Goal: Transaction & Acquisition: Purchase product/service

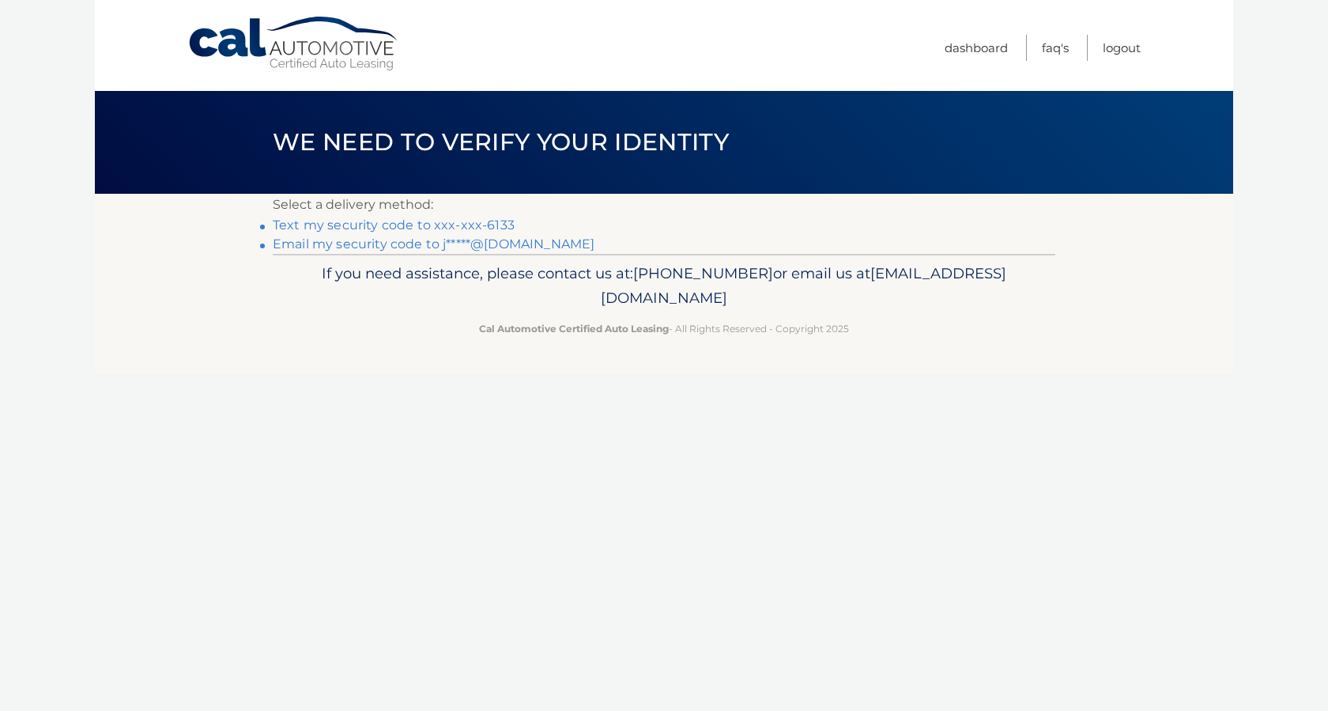
click at [385, 226] on link "Text my security code to xxx-xxx-6133" at bounding box center [394, 224] width 242 height 15
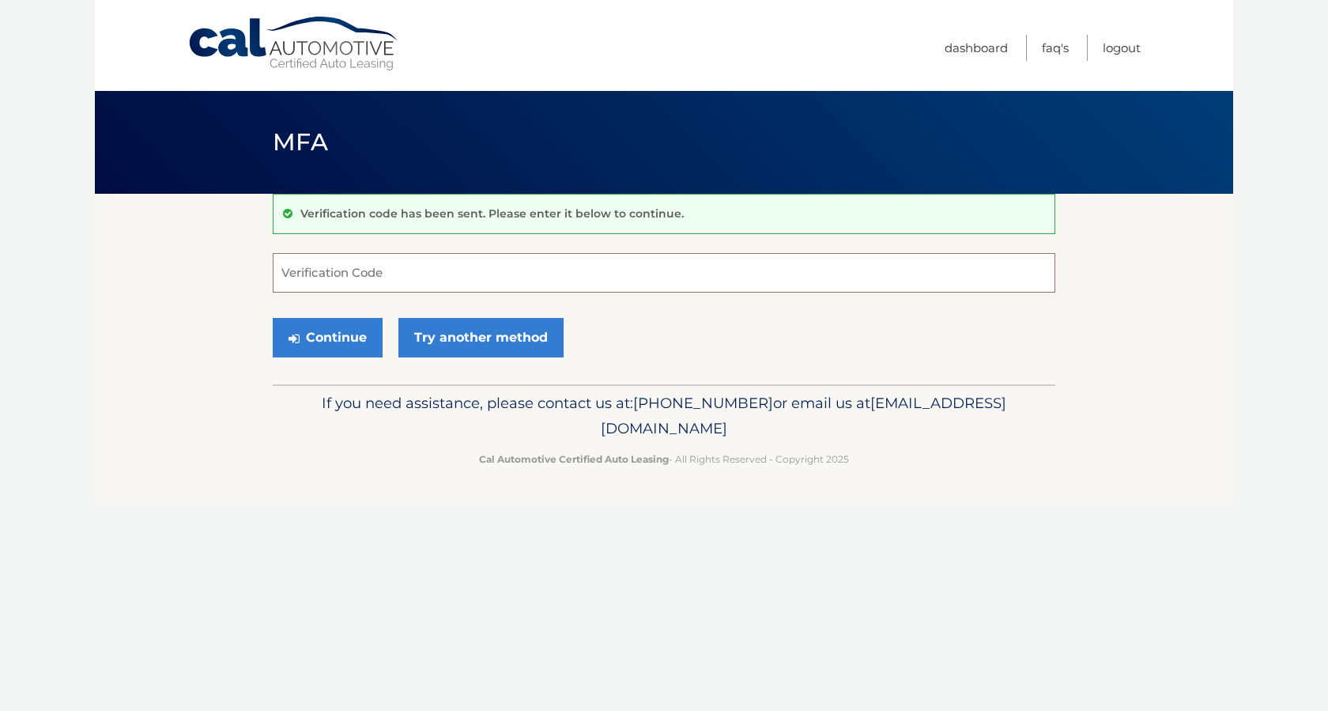
click at [380, 278] on input "Verification Code" at bounding box center [664, 273] width 783 height 40
type input "063540"
click at [340, 338] on button "Continue" at bounding box center [328, 338] width 110 height 40
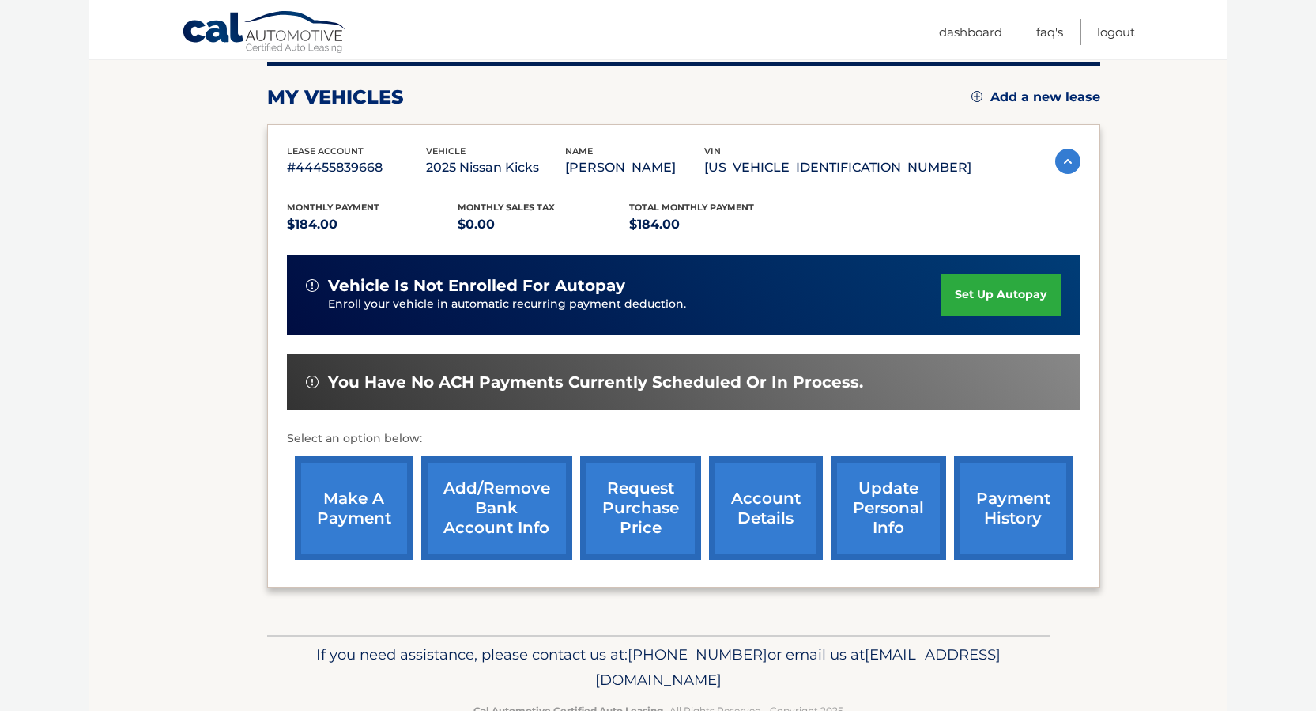
scroll to position [158, 0]
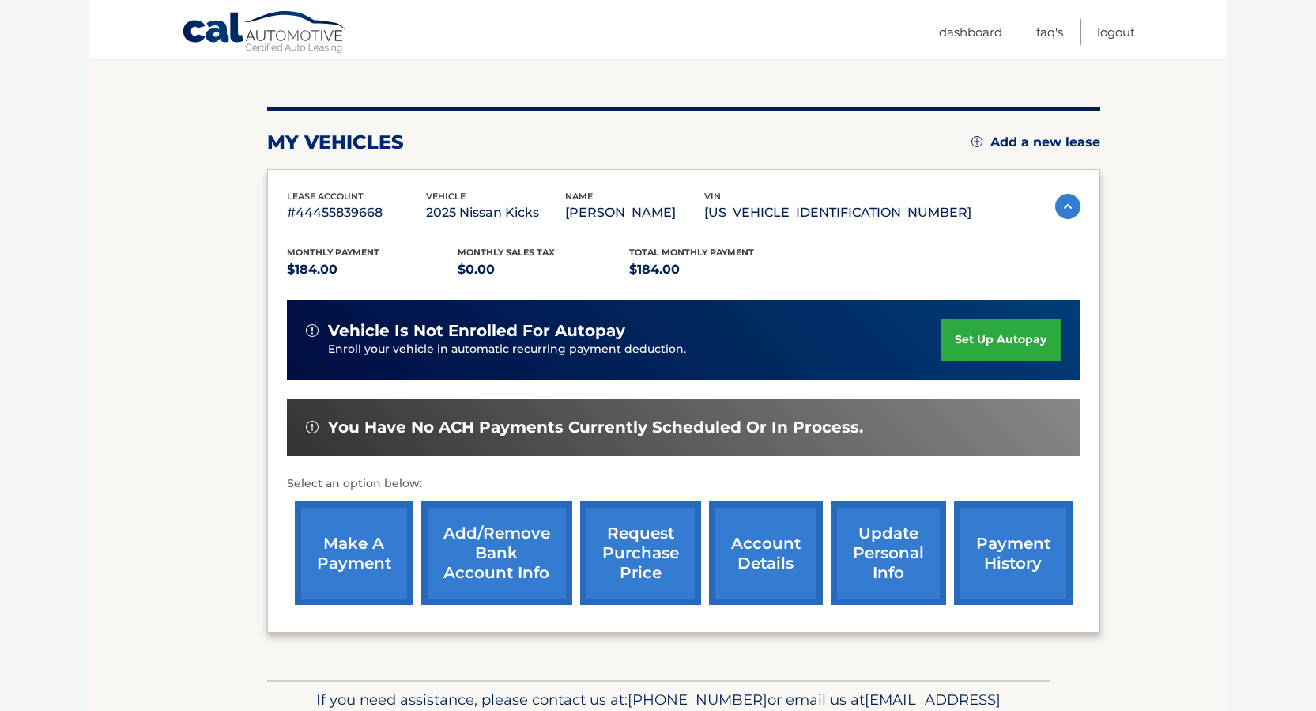
click at [336, 521] on link "make a payment" at bounding box center [354, 553] width 119 height 104
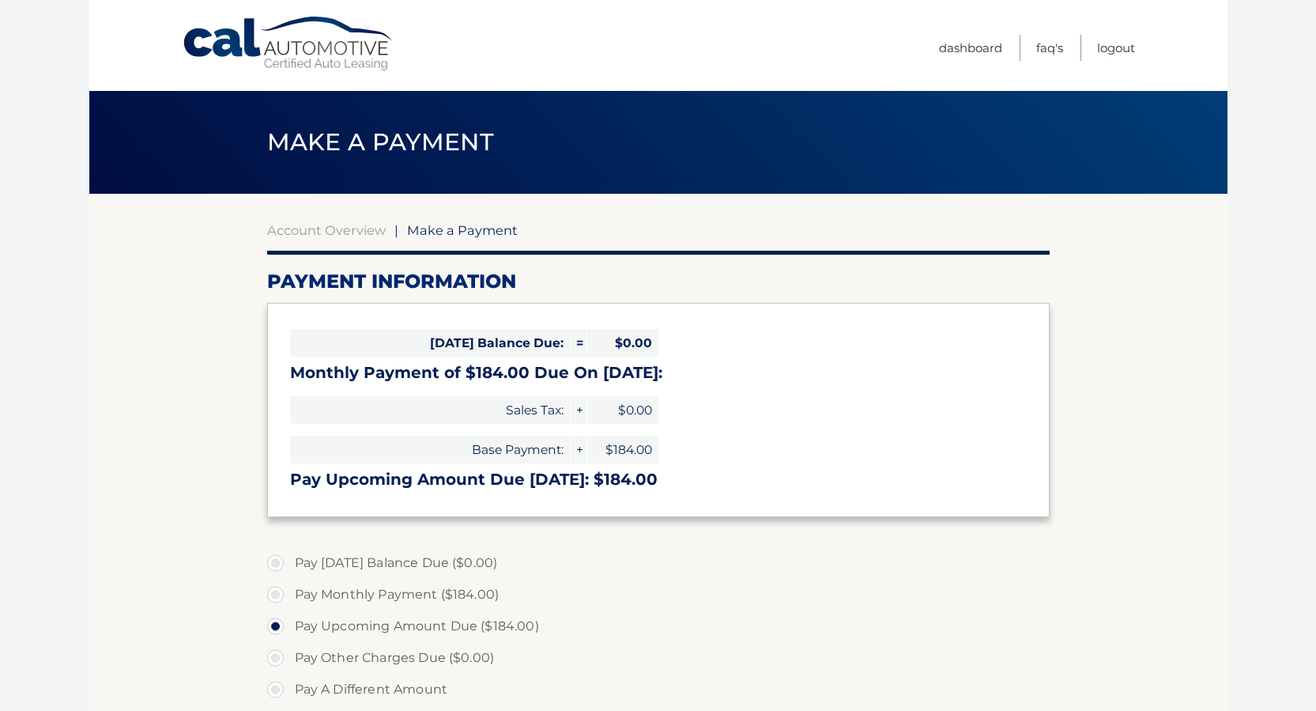
select select "M2JjNTQwYzItYjViYi00NWQ0LTg0MjYtZTBlZDYwMTkxZTAx"
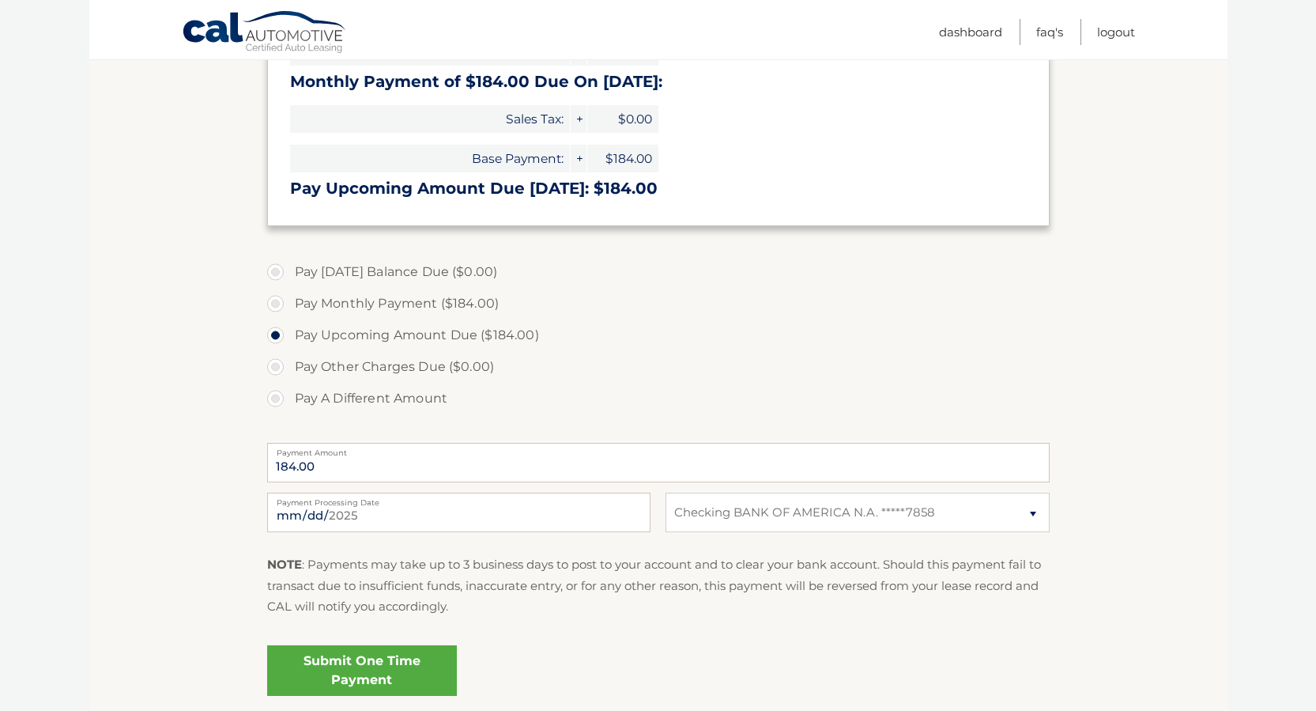
scroll to position [316, 0]
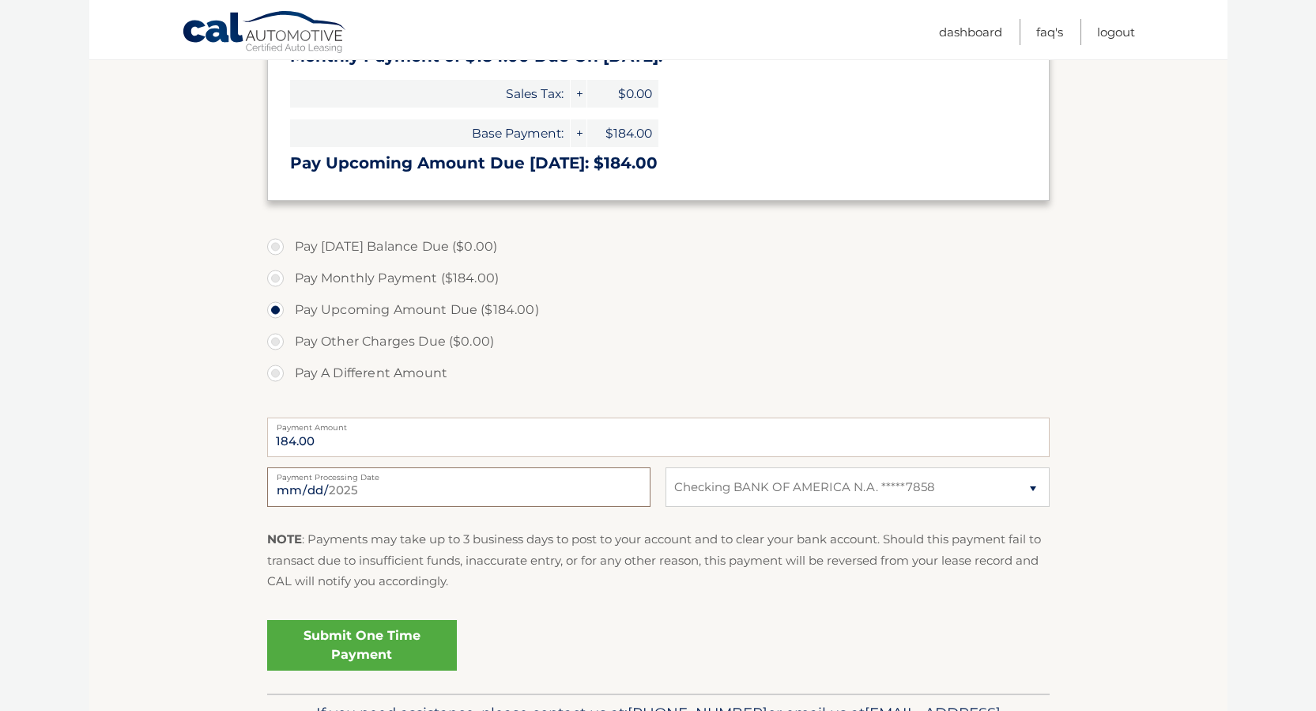
click at [351, 481] on div "2025-08-25 Payment Processing Date" at bounding box center [458, 487] width 383 height 40
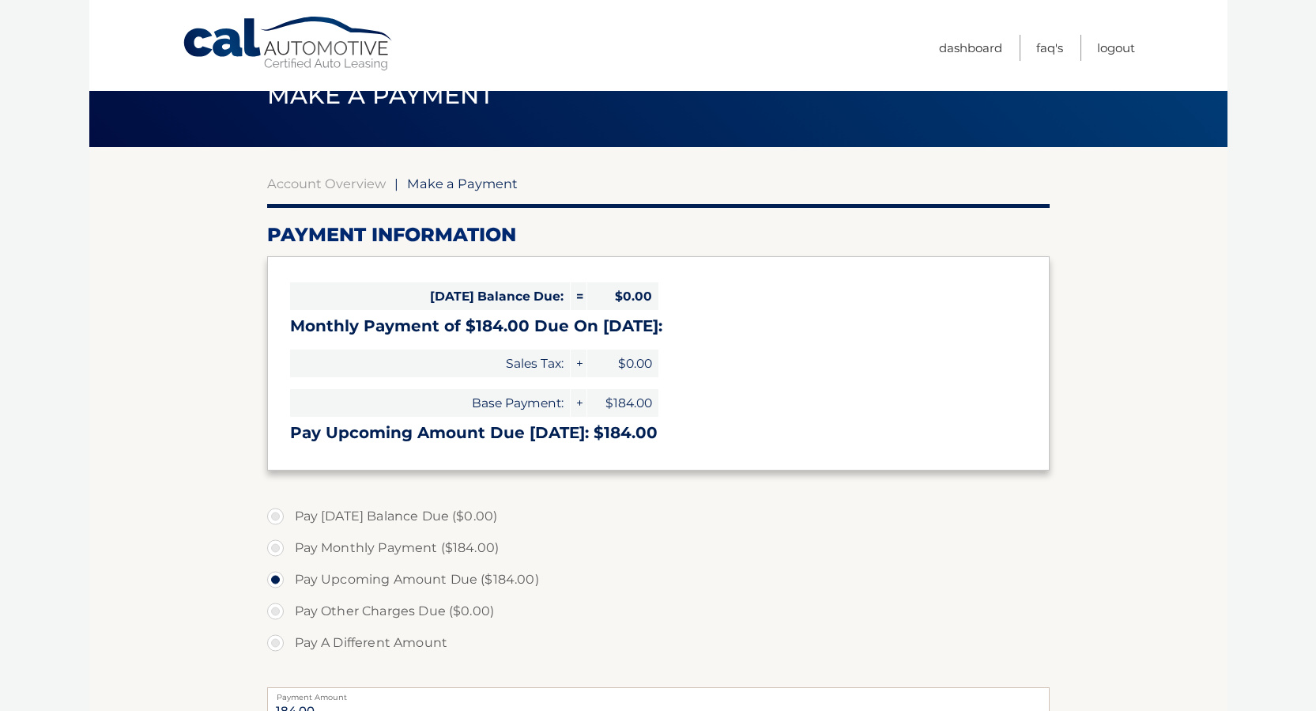
scroll to position [0, 0]
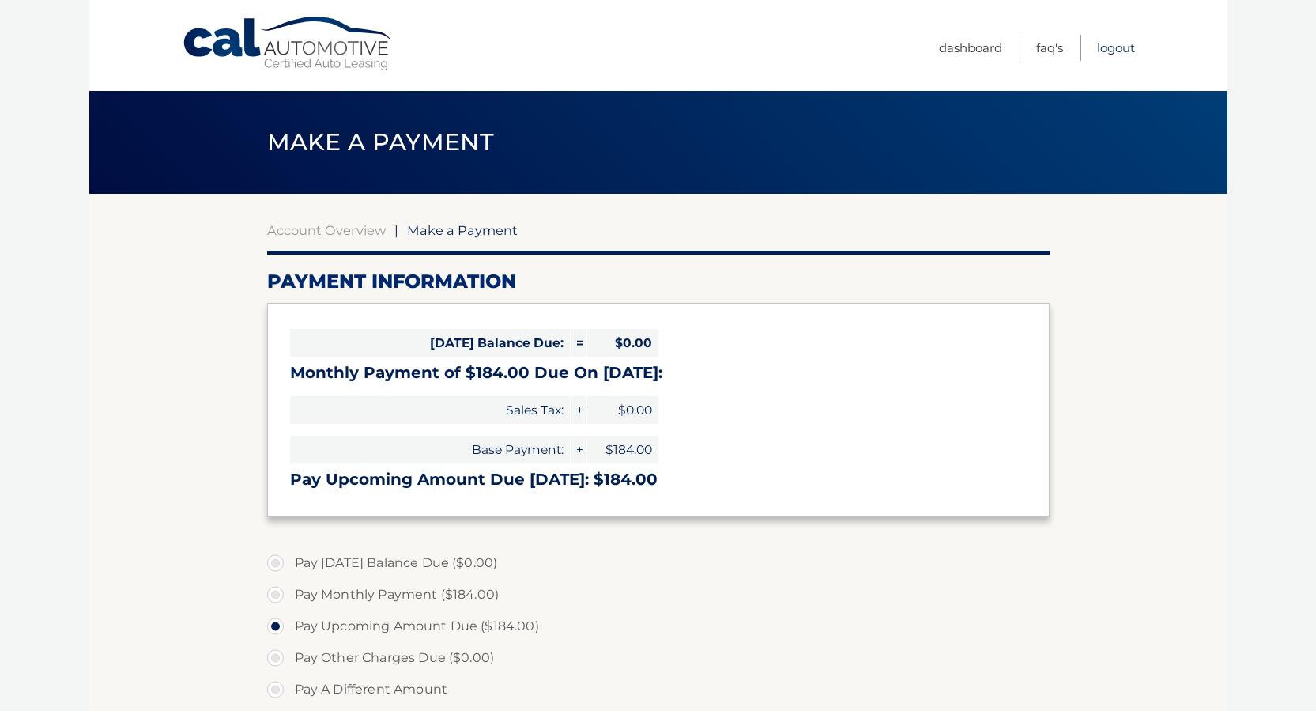
click at [1112, 52] on link "Logout" at bounding box center [1116, 48] width 38 height 26
